Goal: Transaction & Acquisition: Obtain resource

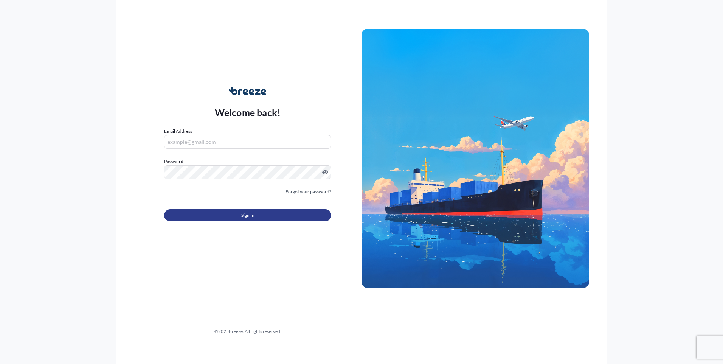
type input "[PERSON_NAME][EMAIL_ADDRESS][PERSON_NAME][DOMAIN_NAME]"
click at [235, 216] on button "Sign In" at bounding box center [247, 215] width 167 height 12
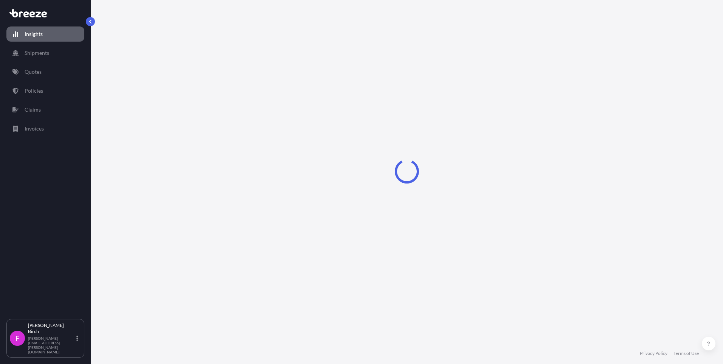
select select "2025"
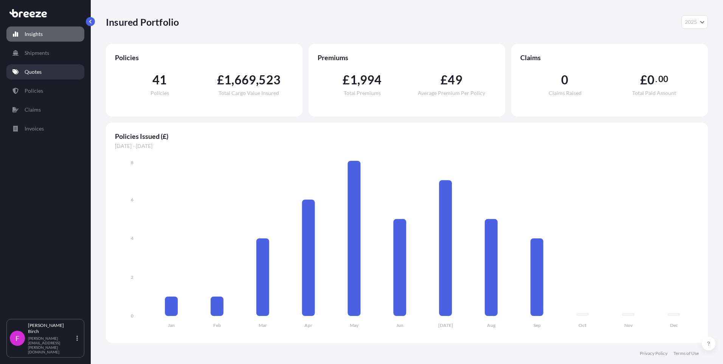
click at [45, 73] on link "Quotes" at bounding box center [45, 71] width 78 height 15
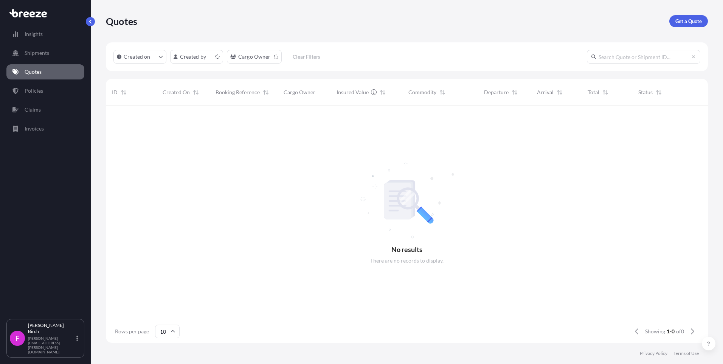
scroll to position [6, 6]
click at [693, 21] on p "Get a Quote" at bounding box center [688, 21] width 26 height 8
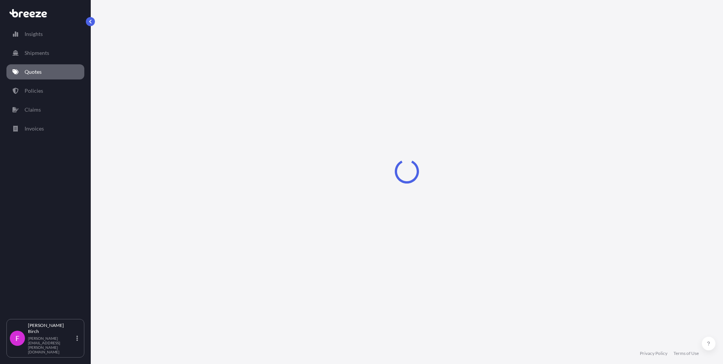
select select "Road"
select select "Air"
select select "1"
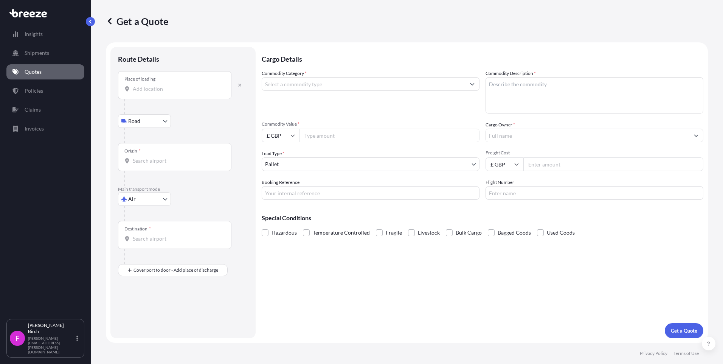
click at [187, 88] on input "Place of loading" at bounding box center [177, 89] width 89 height 8
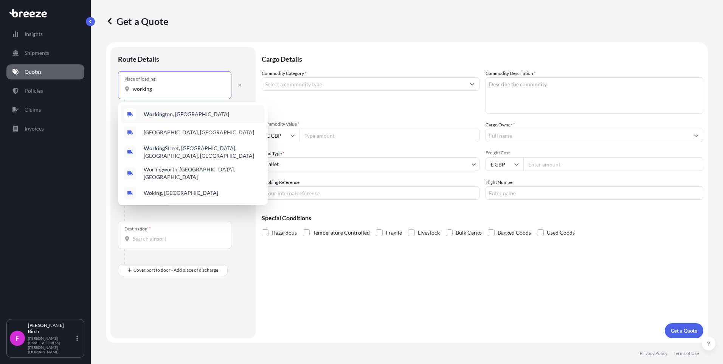
click at [165, 110] on div "Working ton, [GEOGRAPHIC_DATA]" at bounding box center [193, 114] width 144 height 18
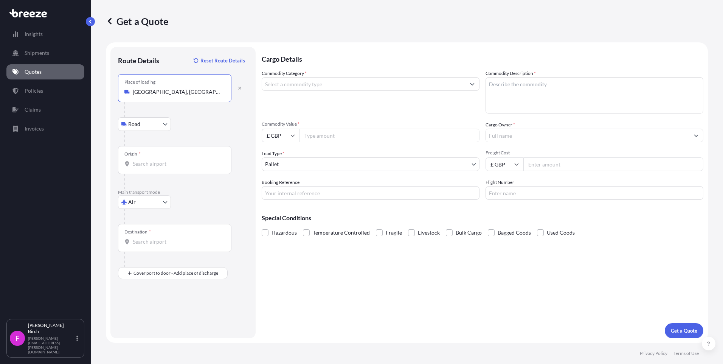
type input "[GEOGRAPHIC_DATA], [GEOGRAPHIC_DATA]"
click at [150, 198] on body "5 options available. Insights Shipments Quotes Policies Claims Invoices F [PERS…" at bounding box center [361, 182] width 723 height 364
click at [143, 247] on span "Road" at bounding box center [138, 249] width 12 height 8
select select "Road"
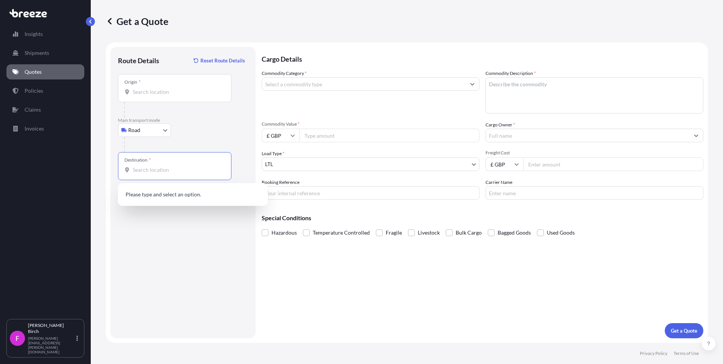
click at [157, 172] on input "Destination *" at bounding box center [177, 170] width 89 height 8
click at [157, 93] on input "Origin *" at bounding box center [177, 92] width 89 height 8
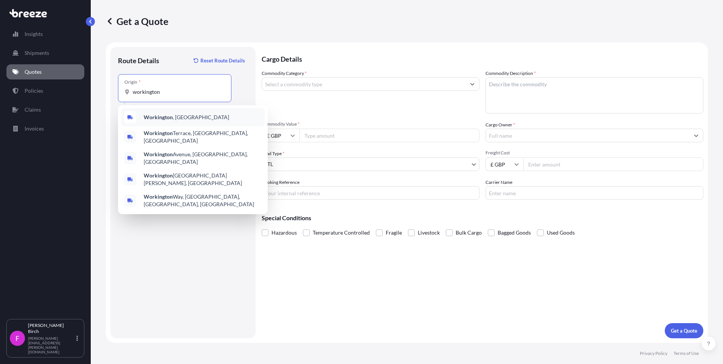
click at [163, 111] on div "[GEOGRAPHIC_DATA] , [GEOGRAPHIC_DATA]" at bounding box center [193, 117] width 144 height 18
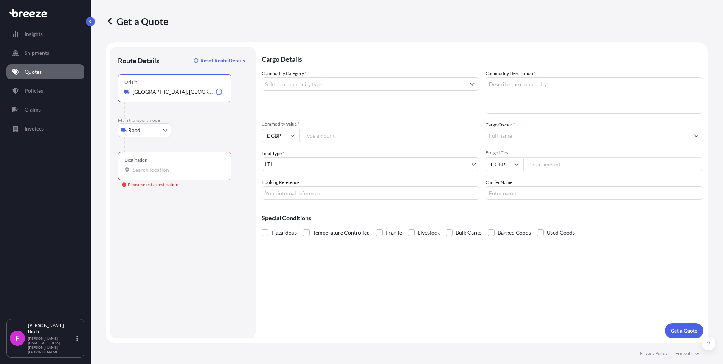
type input "[GEOGRAPHIC_DATA], [GEOGRAPHIC_DATA]"
click at [139, 168] on input "Destination * Please select a destination" at bounding box center [177, 170] width 89 height 8
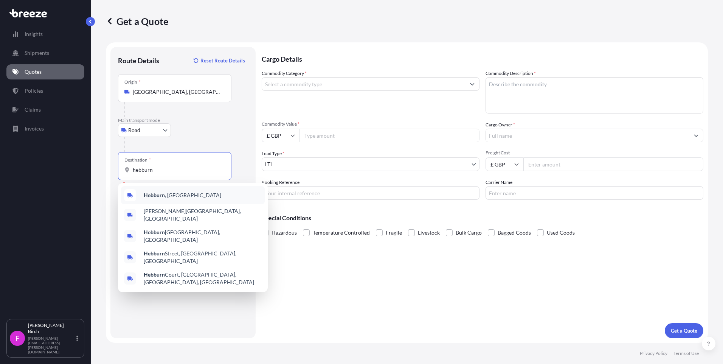
click at [172, 195] on span "Hebburn , [GEOGRAPHIC_DATA]" at bounding box center [183, 195] width 78 height 8
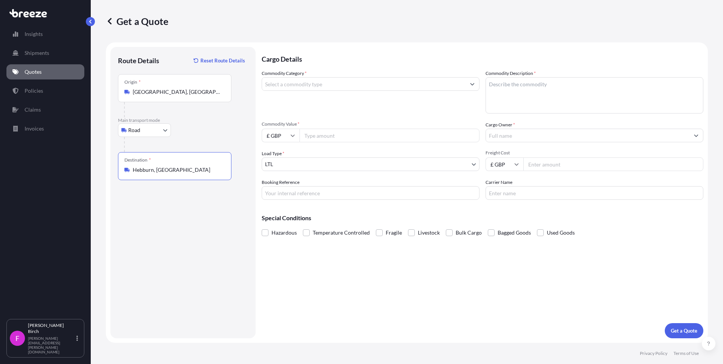
type input "Hebburn, [GEOGRAPHIC_DATA]"
click at [326, 81] on input "Commodity Category *" at bounding box center [363, 84] width 203 height 14
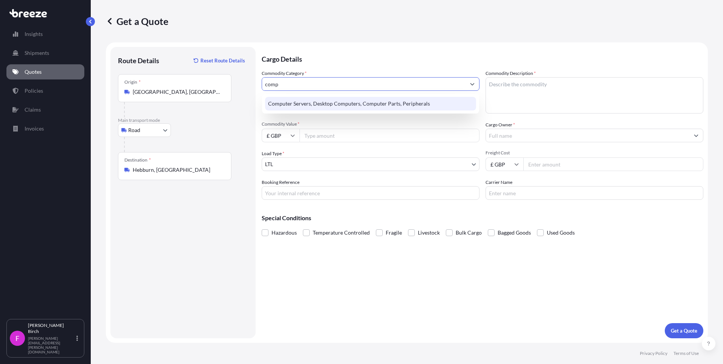
click at [381, 102] on div "Computer Servers, Desktop Computers, Computer Parts, Peripherals" at bounding box center [370, 104] width 211 height 14
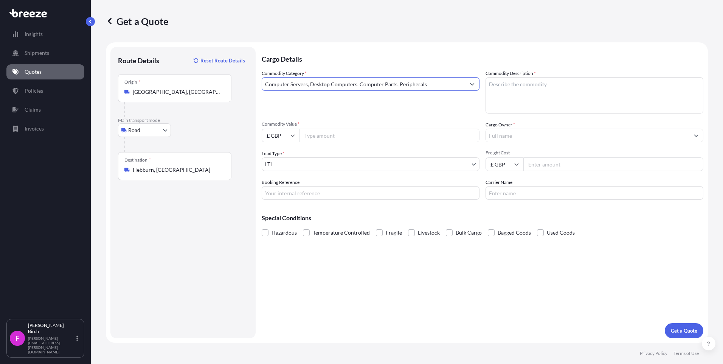
type input "Computer Servers, Desktop Computers, Computer Parts, Peripherals"
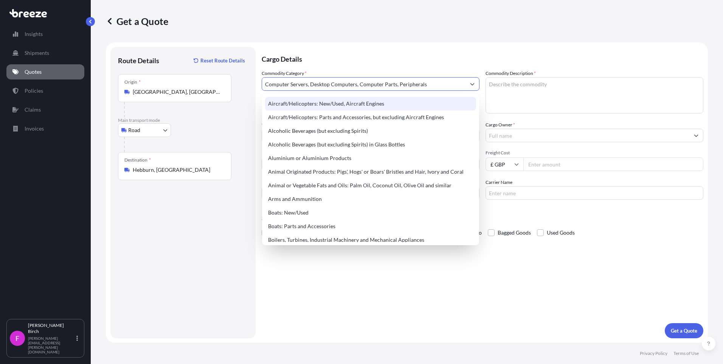
click at [426, 83] on input "Computer Servers, Desktop Computers, Computer Parts, Peripherals" at bounding box center [363, 84] width 203 height 14
click at [540, 95] on textarea "Commodity Description *" at bounding box center [595, 95] width 218 height 36
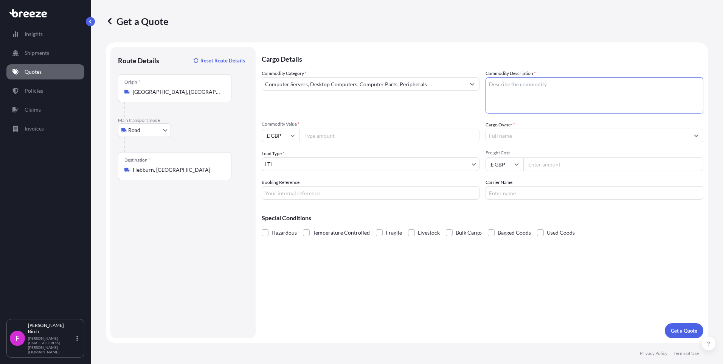
type textarea "C"
paste textarea "AI4873"
type textarea "A"
type textarea "Computer equipment"
click at [319, 138] on input "Commodity Value *" at bounding box center [389, 136] width 180 height 14
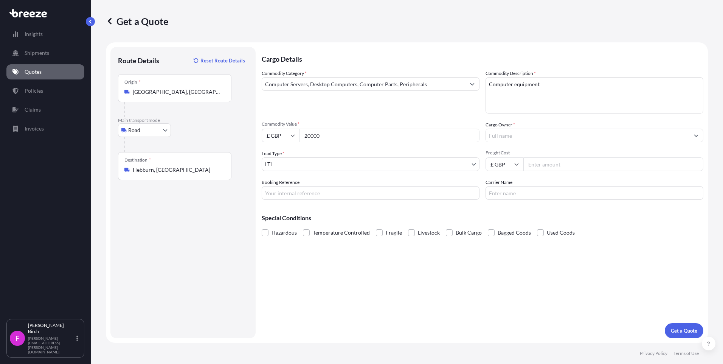
type input "20000"
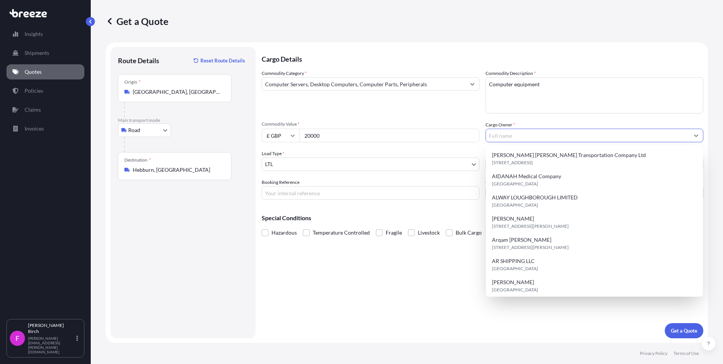
click at [334, 160] on body "15 options available. Insights Shipments Quotes Policies Claims Invoices F [PER…" at bounding box center [361, 182] width 723 height 364
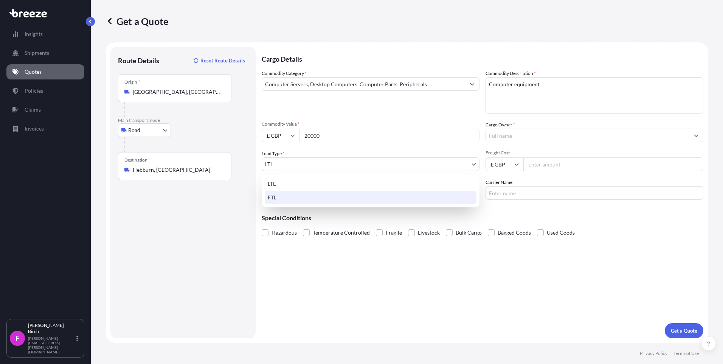
click at [296, 197] on div "FTL" at bounding box center [371, 198] width 212 height 14
select select "2"
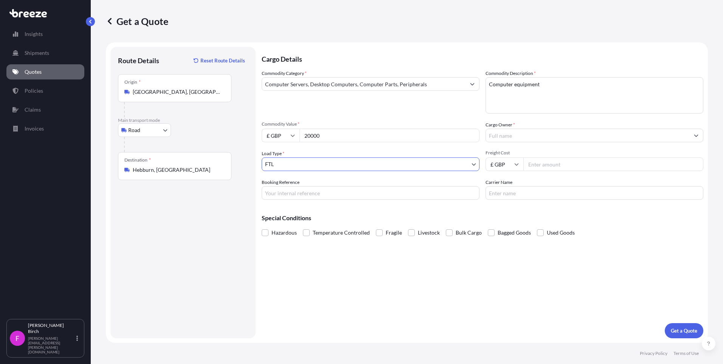
click at [296, 193] on input "Booking Reference" at bounding box center [371, 193] width 218 height 14
type input "QMIK00096563"
click at [549, 164] on input "Freight Cost" at bounding box center [613, 164] width 180 height 14
type input "2"
type input "4"
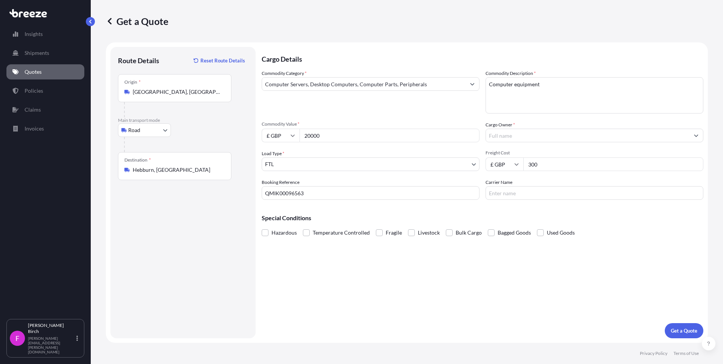
type input "300"
click at [490, 191] on input "Carrier Name" at bounding box center [595, 193] width 218 height 14
type input "Mitie"
click at [693, 330] on p "Get a Quote" at bounding box center [684, 331] width 26 height 8
click at [538, 136] on input "Cargo Owner *" at bounding box center [587, 136] width 203 height 14
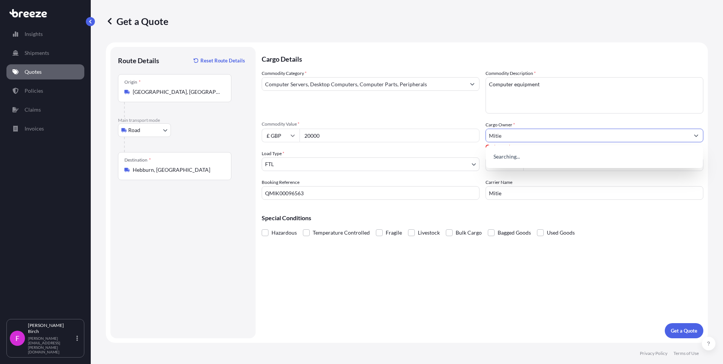
type input "Mitie"
click at [538, 290] on div "Cargo Details Commodity Category * Computer Servers, Desktop Computers, Compute…" at bounding box center [483, 192] width 442 height 291
drag, startPoint x: 509, startPoint y: 193, endPoint x: 460, endPoint y: 190, distance: 49.3
click at [465, 191] on div "Commodity Category * Computer Servers, Desktop Computers, Computer Parts, Perip…" at bounding box center [483, 135] width 442 height 130
drag, startPoint x: 507, startPoint y: 326, endPoint x: 549, endPoint y: 326, distance: 42.0
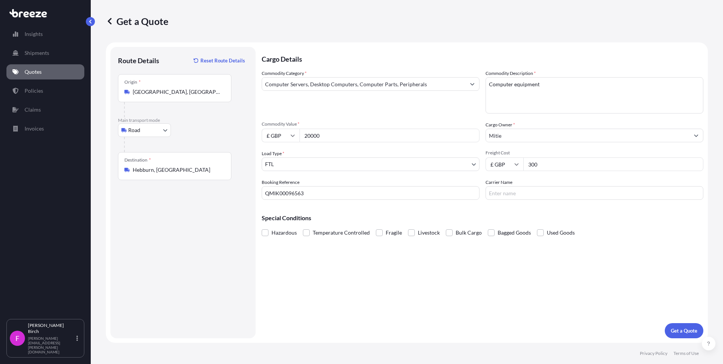
click at [508, 326] on div "Cargo Details Commodity Category * Computer Servers, Desktop Computers, Compute…" at bounding box center [483, 192] width 442 height 291
click at [677, 330] on p "Get a Quote" at bounding box center [684, 331] width 26 height 8
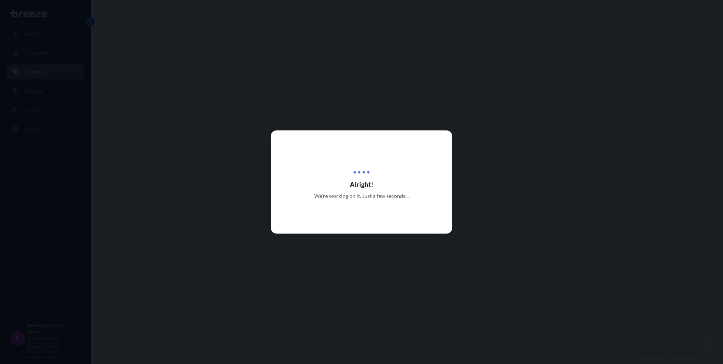
select select "Road"
select select "2"
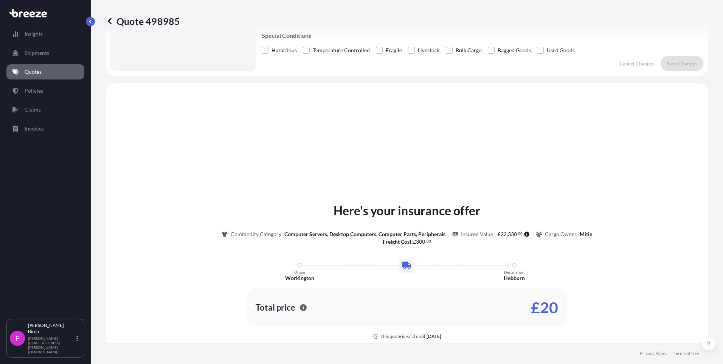
scroll to position [228, 0]
